Goal: Task Accomplishment & Management: Use online tool/utility

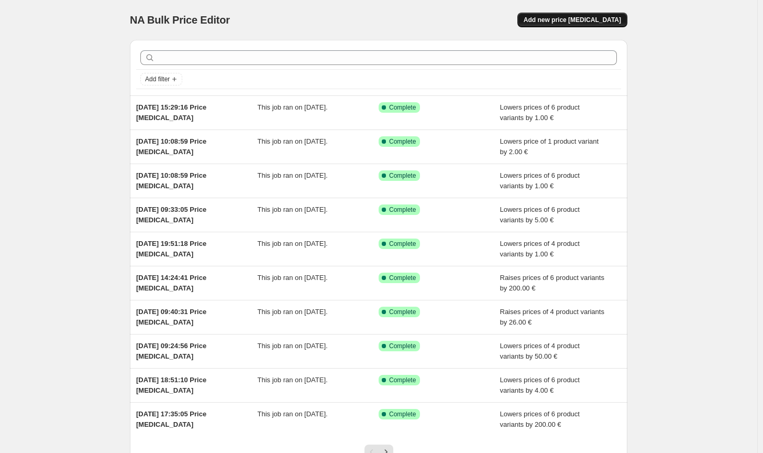
click at [598, 23] on span "Add new price change job" at bounding box center [572, 20] width 97 height 8
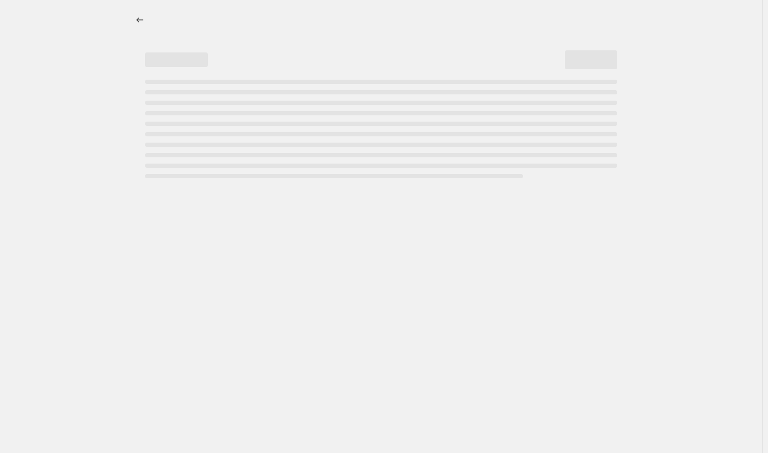
select select "percentage"
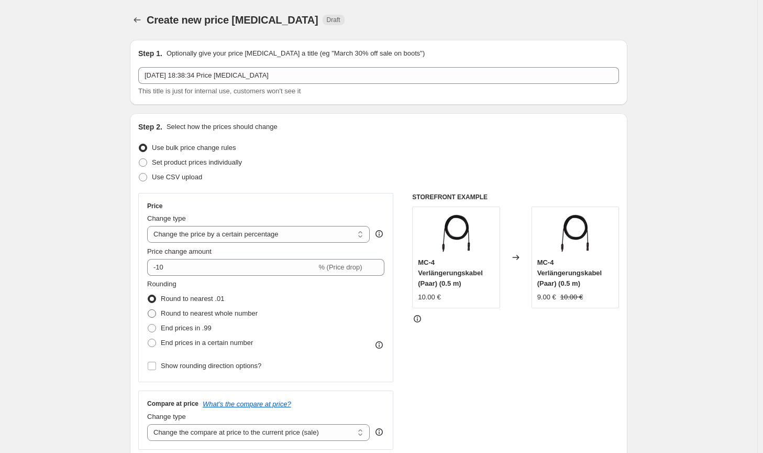
click at [233, 314] on span "Round to nearest whole number" at bounding box center [209, 313] width 97 height 8
click at [148, 310] on input "Round to nearest whole number" at bounding box center [148, 309] width 1 height 1
radio input "true"
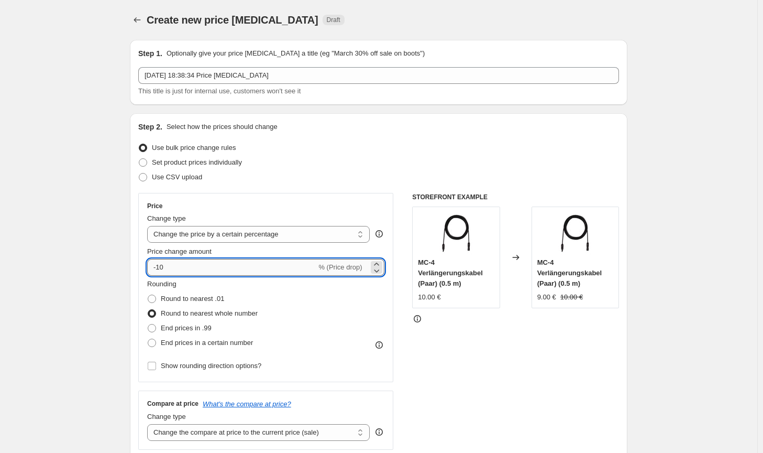
drag, startPoint x: 209, startPoint y: 269, endPoint x: 163, endPoint y: 258, distance: 46.8
click at [162, 261] on input "-10" at bounding box center [231, 267] width 169 height 17
type input "-1"
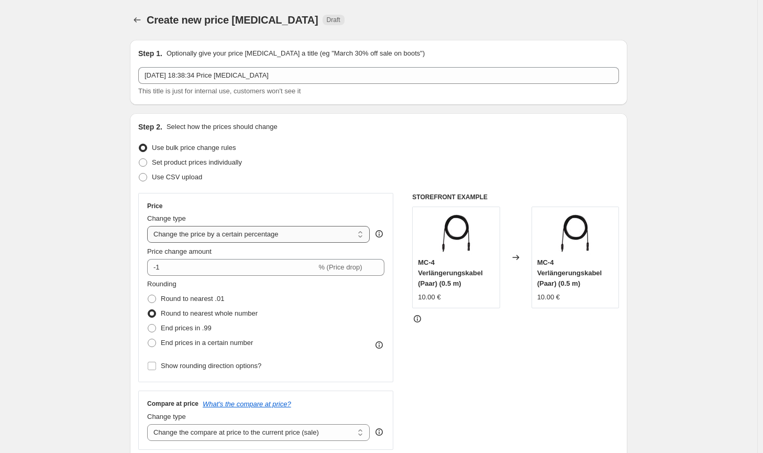
drag, startPoint x: 256, startPoint y: 233, endPoint x: 251, endPoint y: 239, distance: 7.6
click at [256, 233] on select "Change the price to a certain amount Change the price by a certain amount Chang…" at bounding box center [258, 234] width 223 height 17
select select "by"
click at [149, 226] on select "Change the price to a certain amount Change the price by a certain amount Chang…" at bounding box center [258, 234] width 223 height 17
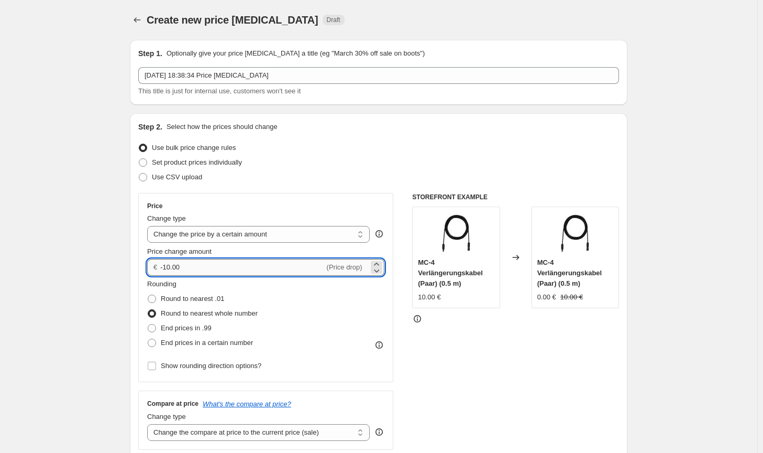
drag, startPoint x: 202, startPoint y: 274, endPoint x: 174, endPoint y: 265, distance: 28.7
click at [174, 266] on input "-10.00" at bounding box center [242, 267] width 164 height 17
type input "-1.00"
click at [229, 310] on span "Round to nearest whole number" at bounding box center [209, 313] width 97 height 10
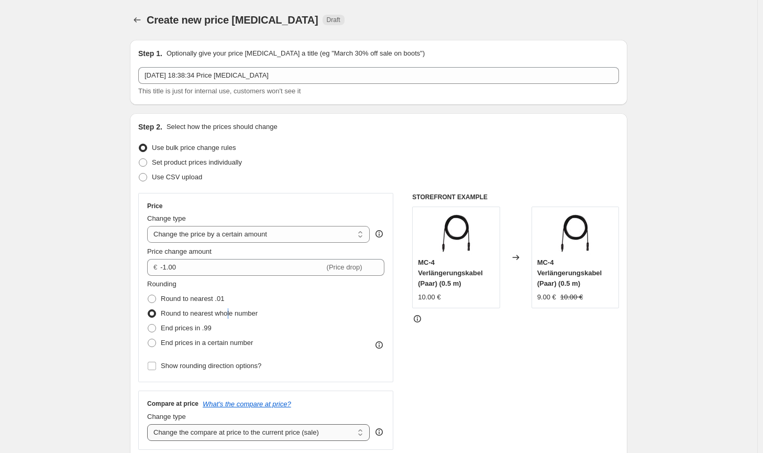
drag, startPoint x: 352, startPoint y: 439, endPoint x: 345, endPoint y: 434, distance: 8.9
click at [352, 439] on select "Change the compare at price to the current price (sale) Change the compare at p…" at bounding box center [258, 432] width 223 height 17
select select "no_change"
click at [149, 424] on select "Change the compare at price to the current price (sale) Change the compare at p…" at bounding box center [258, 432] width 223 height 17
click at [531, 396] on div "STOREFRONT EXAMPLE MC-4 Verlängerungskabel (Paar) (0.5 m) 10.00 € Changed to MC…" at bounding box center [515, 321] width 207 height 257
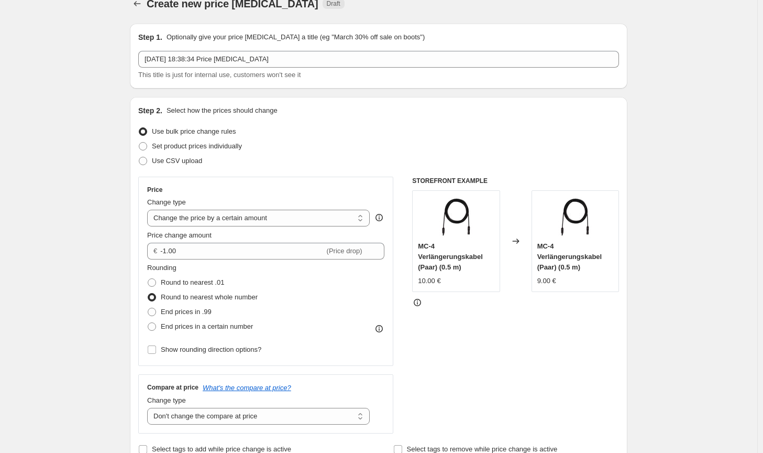
scroll to position [210, 0]
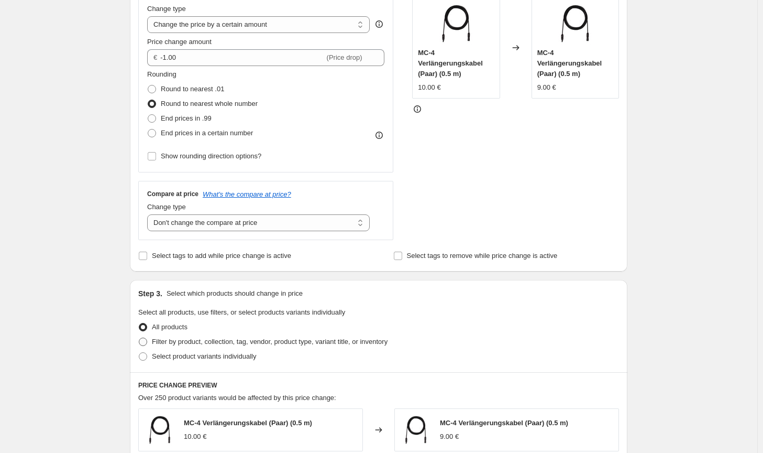
click at [346, 334] on label "Filter by product, collection, tag, vendor, product type, variant title, or inv…" at bounding box center [262, 341] width 249 height 15
click at [139, 337] on input "Filter by product, collection, tag, vendor, product type, variant title, or inv…" at bounding box center [139, 337] width 1 height 1
radio input "true"
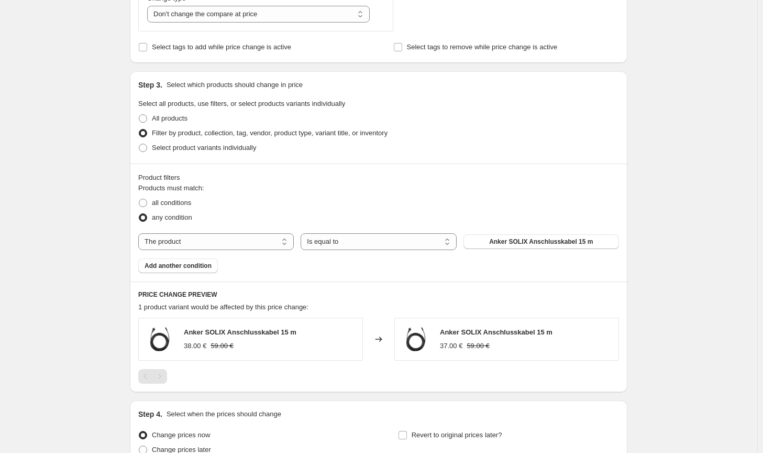
scroll to position [419, 0]
click at [556, 244] on span "Anker SOLIX Anschlusskabel 15 m" at bounding box center [541, 240] width 104 height 8
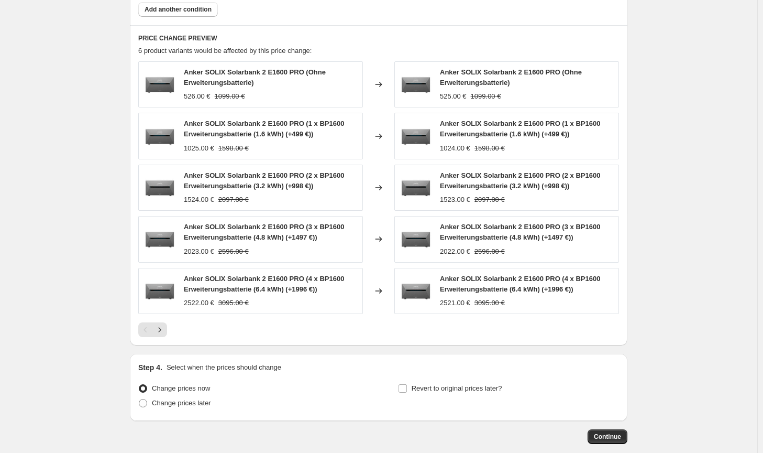
scroll to position [729, 0]
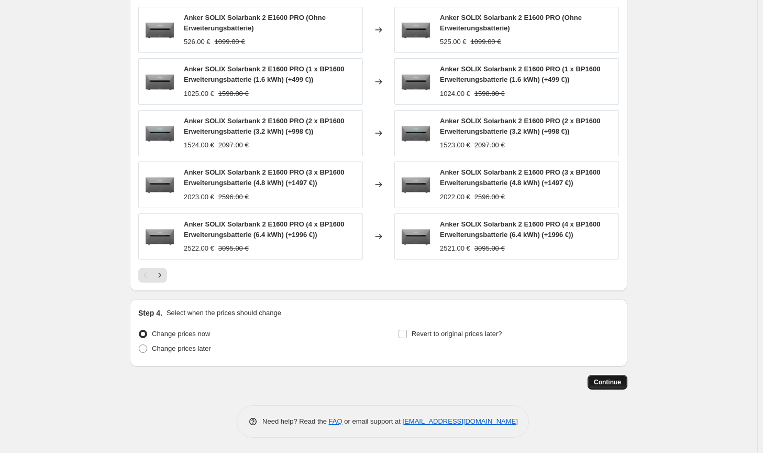
click at [605, 378] on span "Continue" at bounding box center [607, 382] width 27 height 8
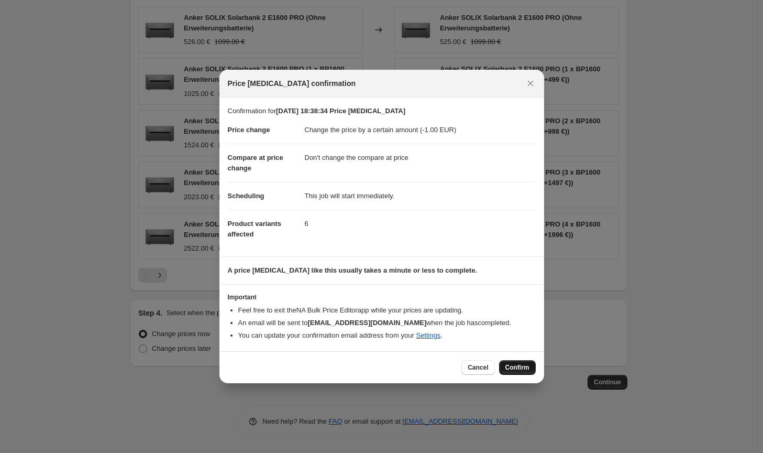
click at [527, 367] on span "Confirm" at bounding box center [517, 367] width 24 height 8
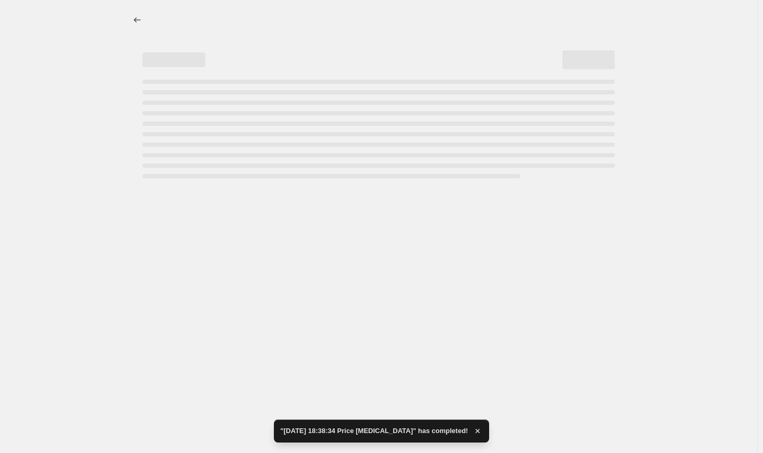
select select "by"
select select "no_change"
